Goal: Navigation & Orientation: Find specific page/section

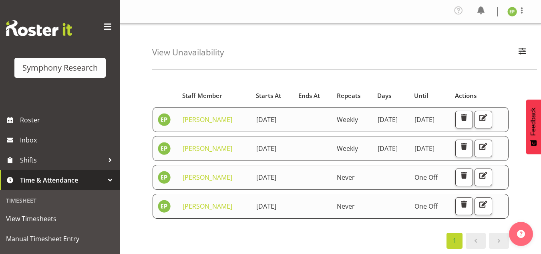
scroll to position [102, 0]
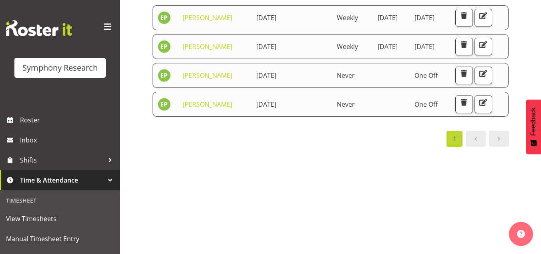
drag, startPoint x: 0, startPoint y: 0, endPoint x: 54, endPoint y: 177, distance: 184.7
click at [54, 177] on span "Time & Attendance" at bounding box center [62, 180] width 84 height 12
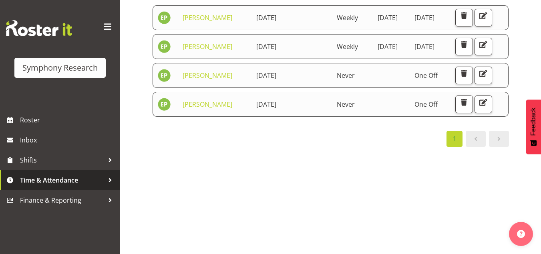
click at [54, 177] on span "Time & Attendance" at bounding box center [62, 180] width 84 height 12
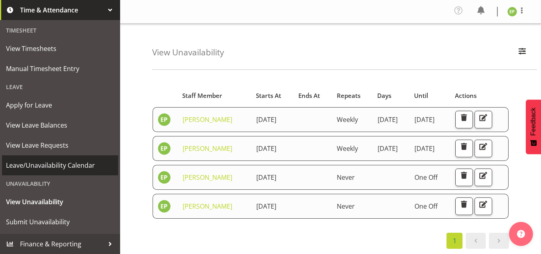
scroll to position [0, 0]
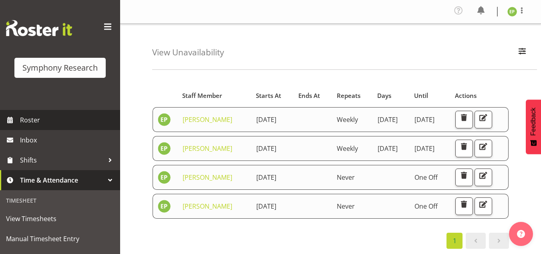
click at [33, 120] on span "Roster" at bounding box center [68, 120] width 96 height 12
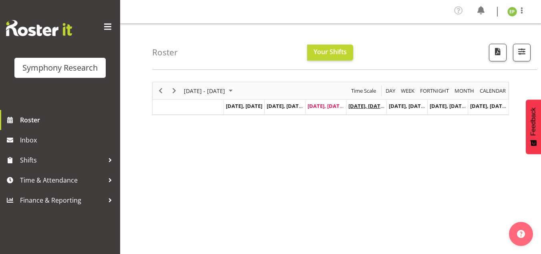
click at [371, 104] on span "[DATE], [DATE]" at bounding box center [367, 105] width 36 height 7
click at [364, 105] on span "[DATE], [DATE]" at bounding box center [367, 105] width 36 height 7
click at [236, 89] on span "September 08 - 14, 2025" at bounding box center [231, 91] width 10 height 10
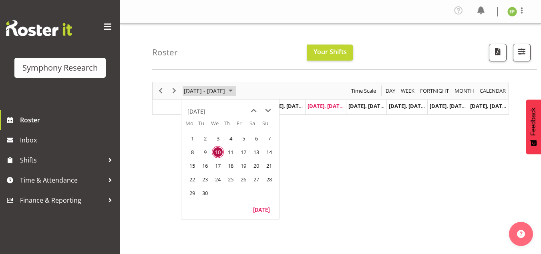
click at [236, 89] on span "September 08 - 14, 2025" at bounding box center [231, 91] width 10 height 10
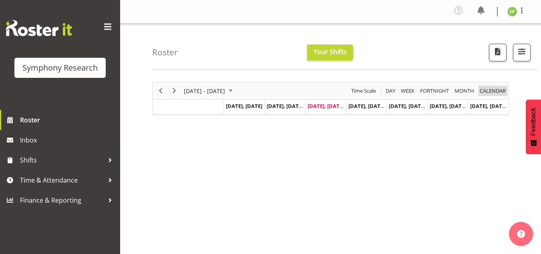
click at [494, 90] on span "calendar" at bounding box center [493, 91] width 28 height 10
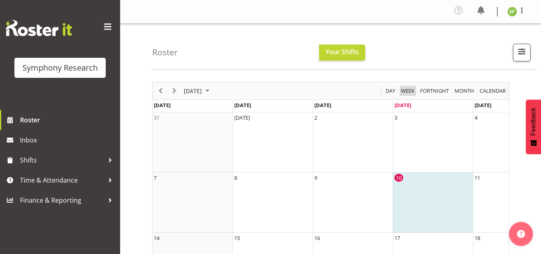
click at [415, 90] on span "Week" at bounding box center [407, 91] width 15 height 10
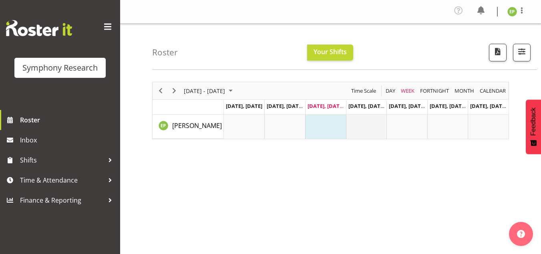
click at [369, 125] on td "Timeline Week of September 10, 2025" at bounding box center [366, 127] width 41 height 24
click at [367, 107] on span "[DATE], [DATE]" at bounding box center [367, 105] width 36 height 7
click at [366, 121] on td "Timeline Week of September 10, 2025" at bounding box center [366, 127] width 41 height 24
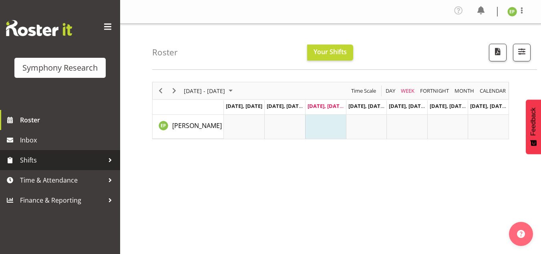
click at [37, 157] on span "Shifts" at bounding box center [62, 160] width 84 height 12
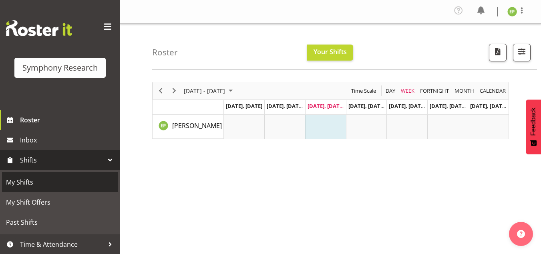
click at [19, 184] on span "My Shifts" at bounding box center [60, 182] width 108 height 12
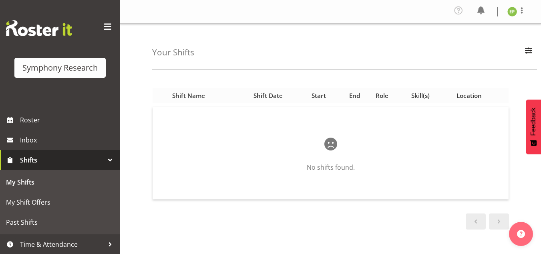
click at [267, 97] on div "Shift Date" at bounding box center [268, 95] width 54 height 9
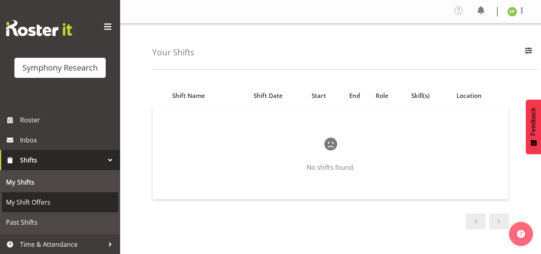
click at [24, 205] on span "My Shift Offers" at bounding box center [60, 202] width 108 height 12
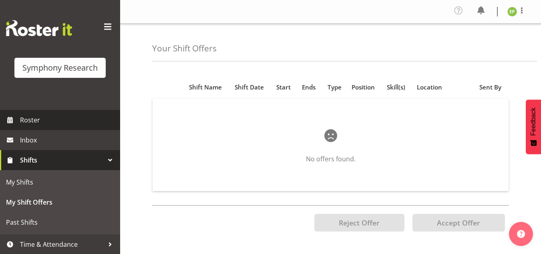
click at [35, 118] on span "Roster" at bounding box center [68, 120] width 96 height 12
